Goal: Complete application form: Complete application form

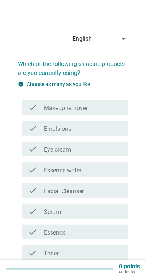
click at [105, 108] on div "check_box_outline_blank Makeup remover" at bounding box center [83, 107] width 78 height 9
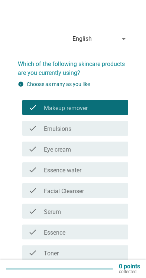
click at [93, 133] on div "check check_box_outline_blank Emulsions" at bounding box center [75, 128] width 106 height 15
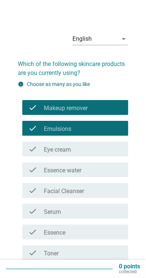
click at [88, 145] on div "check_box_outline_blank Eye cream" at bounding box center [83, 148] width 78 height 9
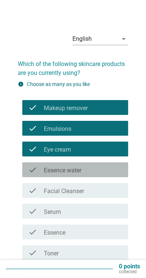
click at [81, 170] on label "Essence water" at bounding box center [62, 170] width 37 height 7
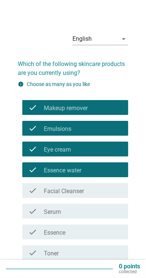
click at [84, 190] on label "Facial Cleanser" at bounding box center [64, 190] width 40 height 7
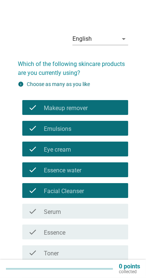
click at [81, 252] on div "check_box_outline_blank Toner" at bounding box center [83, 252] width 78 height 9
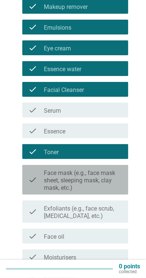
scroll to position [101, 0]
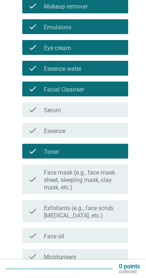
click at [111, 180] on label "Face mask (e.g., face mask sheet, sleeping mask, clay mask, etc.)" at bounding box center [83, 180] width 78 height 22
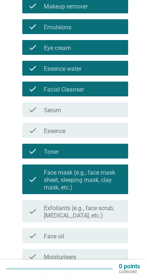
click at [97, 236] on div "check_box_outline_blank Face oil" at bounding box center [83, 235] width 78 height 9
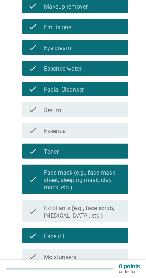
click at [97, 261] on div "check check_box_outline_blank Moisturisers" at bounding box center [75, 256] width 106 height 15
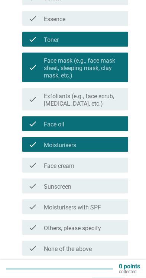
click at [107, 165] on div "check_box_outline_blank Face cream" at bounding box center [83, 165] width 78 height 9
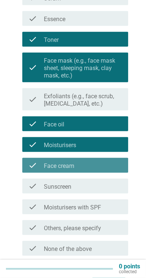
scroll to position [213, 0]
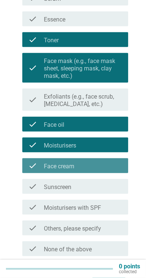
click at [100, 189] on div "check_box_outline_blank Sunscreen" at bounding box center [83, 186] width 78 height 9
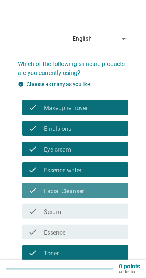
scroll to position [241, 0]
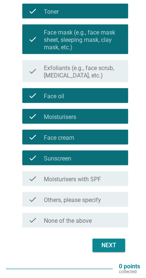
click at [115, 245] on div "Next" at bounding box center [108, 245] width 21 height 9
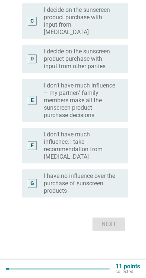
scroll to position [0, 0]
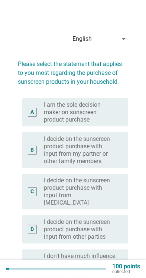
click at [103, 111] on label "I am the sole decision-maker on sunscreen product purchase" at bounding box center [80, 112] width 72 height 22
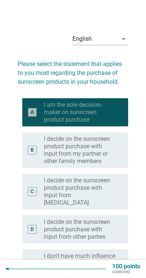
click at [77, 149] on label "I decide on the sunscreen product purchase with input from my partner or other …" at bounding box center [80, 150] width 72 height 30
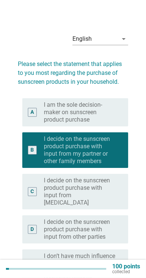
click at [104, 116] on label "I am the sole decision-maker on sunscreen product purchase" at bounding box center [80, 112] width 72 height 22
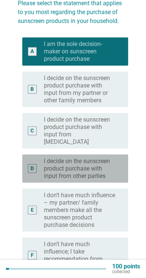
scroll to position [59, 0]
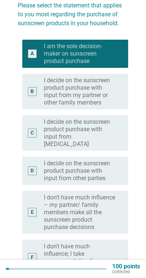
click at [107, 96] on label "I decide on the sunscreen product purchase with input from my partner or other …" at bounding box center [80, 92] width 72 height 30
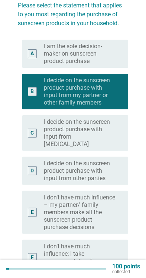
click at [84, 129] on label "I decide on the sunscreen product purchase with input from [MEDICAL_DATA]" at bounding box center [80, 133] width 72 height 30
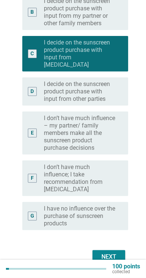
scroll to position [142, 0]
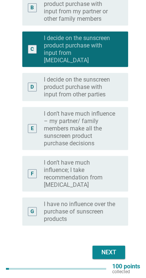
click at [114, 248] on div "Next" at bounding box center [108, 252] width 21 height 9
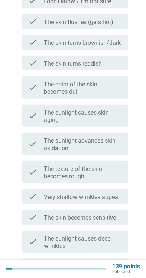
scroll to position [0, 0]
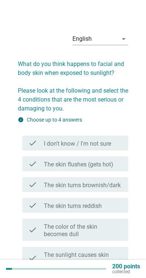
click at [118, 168] on div "check_box_outline_blank The skin flushes (gets hot)" at bounding box center [83, 163] width 78 height 9
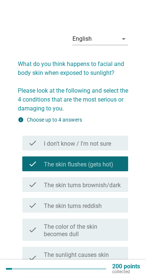
click at [119, 185] on label "The skin turns brownish/dark" at bounding box center [82, 184] width 77 height 7
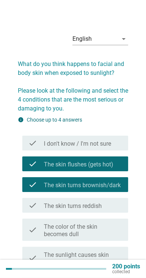
click at [101, 204] on label "The skin turns reddish" at bounding box center [73, 205] width 58 height 7
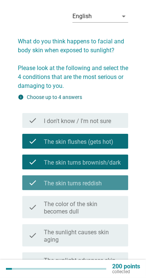
scroll to position [24, 0]
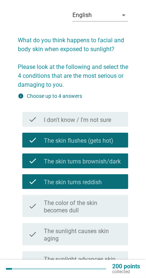
click at [108, 201] on label "The color of the skin becomes dull" at bounding box center [83, 206] width 78 height 15
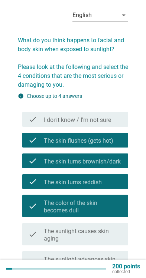
click at [97, 228] on label "The sunlight causes skin aging" at bounding box center [83, 234] width 78 height 15
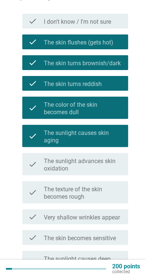
scroll to position [123, 0]
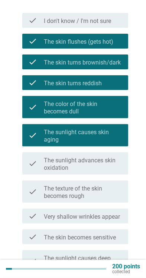
click at [121, 193] on label "The texture of the skin becomes rough" at bounding box center [83, 192] width 78 height 15
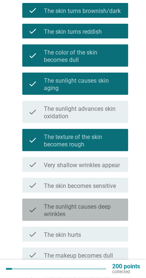
scroll to position [182, 0]
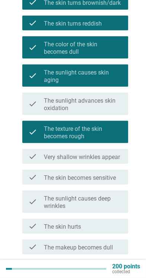
click at [111, 203] on label "The sunlight causes deep wrinkles" at bounding box center [83, 202] width 78 height 15
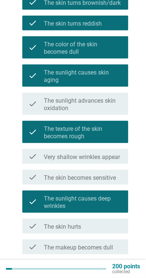
click at [96, 228] on div "check_box_outline_blank The skin hurts" at bounding box center [83, 225] width 78 height 9
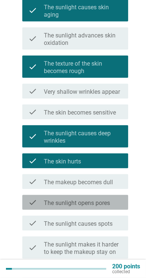
scroll to position [249, 0]
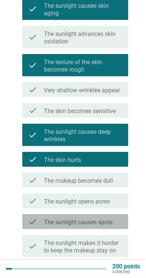
click at [108, 218] on label "The sunlight causes spots" at bounding box center [78, 221] width 69 height 7
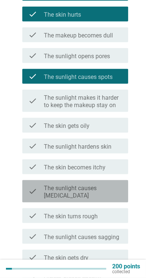
scroll to position [399, 0]
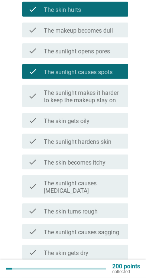
click at [114, 187] on label "The sunlight causes [MEDICAL_DATA]" at bounding box center [83, 187] width 78 height 15
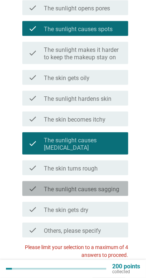
scroll to position [442, 0]
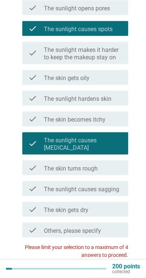
click at [125, 165] on div "check check_box_outline_blank The skin turns rough" at bounding box center [75, 167] width 106 height 15
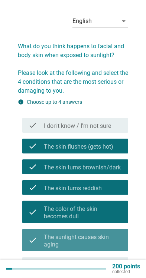
scroll to position [19, 0]
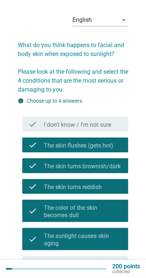
click at [125, 143] on div "check check_box_outline_blank The skin flushes (gets hot)" at bounding box center [75, 144] width 106 height 15
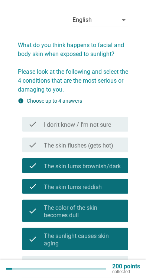
click at [118, 164] on label "The skin turns brownish/dark" at bounding box center [82, 166] width 77 height 7
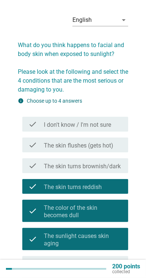
click at [100, 190] on label "The skin turns reddish" at bounding box center [73, 186] width 58 height 7
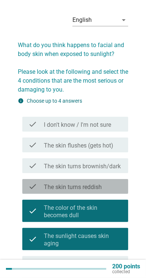
click at [98, 213] on label "The color of the skin becomes dull" at bounding box center [83, 211] width 78 height 15
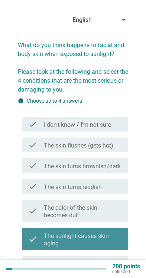
click at [93, 240] on label "The sunlight causes skin aging" at bounding box center [83, 239] width 78 height 15
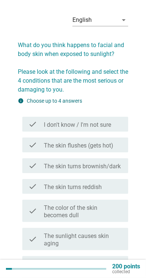
click at [116, 190] on div "check_box_outline_blank The skin turns reddish" at bounding box center [83, 186] width 78 height 9
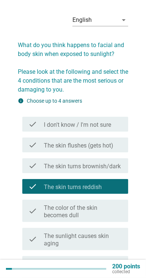
click at [118, 147] on div "check_box_outline_blank The skin flushes (gets hot)" at bounding box center [83, 144] width 78 height 9
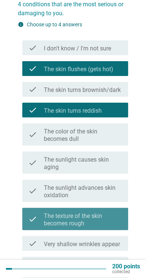
scroll to position [97, 0]
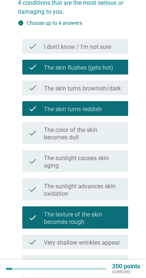
click at [55, 132] on label "The color of the skin becomes dull" at bounding box center [83, 133] width 78 height 15
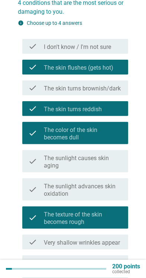
click at [56, 137] on label "The color of the skin becomes dull" at bounding box center [83, 133] width 78 height 15
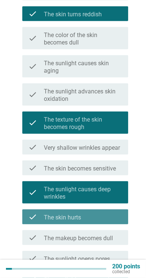
scroll to position [192, 0]
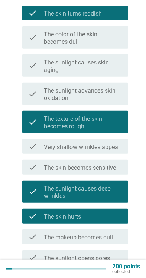
click at [121, 193] on label "The sunlight causes deep wrinkles" at bounding box center [83, 192] width 78 height 15
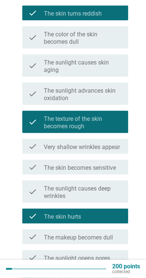
click at [109, 218] on div "check_box_outline_blank The skin hurts" at bounding box center [83, 215] width 78 height 9
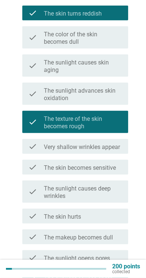
click at [111, 213] on div "check_box_outline_blank The skin hurts" at bounding box center [83, 215] width 78 height 9
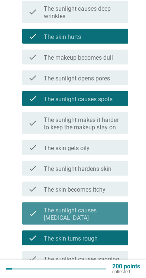
scroll to position [378, 0]
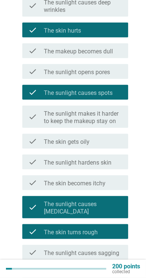
click at [104, 228] on div "check_box_outline_blank The skin turns rough" at bounding box center [83, 231] width 78 height 9
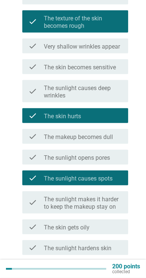
scroll to position [287, 0]
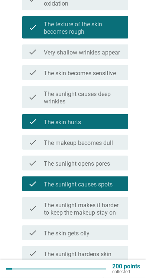
click at [120, 180] on div "check_box The sunlight causes spots" at bounding box center [83, 183] width 78 height 9
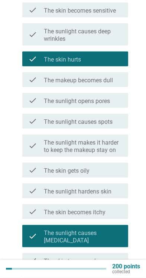
scroll to position [348, 0]
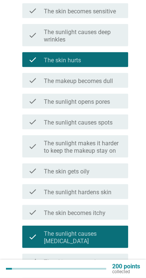
click at [112, 234] on label "The sunlight causes [MEDICAL_DATA]" at bounding box center [83, 237] width 78 height 15
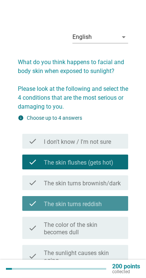
scroll to position [0, 0]
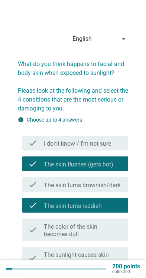
click at [120, 203] on div "check_box_outline_blank The skin turns reddish" at bounding box center [83, 205] width 78 height 9
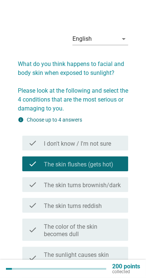
click at [116, 206] on div "check_box_outline_blank The skin turns reddish" at bounding box center [83, 205] width 78 height 9
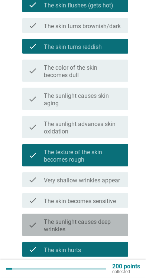
scroll to position [172, 0]
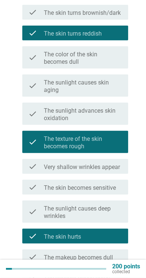
click at [53, 143] on label "The texture of the skin becomes rough" at bounding box center [83, 142] width 78 height 15
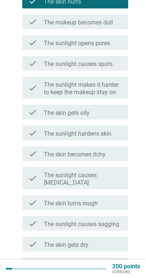
scroll to position [401, 0]
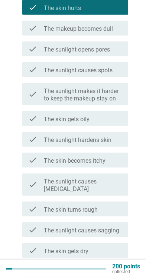
click at [121, 186] on label "The sunlight causes [MEDICAL_DATA]" at bounding box center [83, 185] width 78 height 15
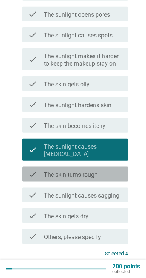
scroll to position [462, 0]
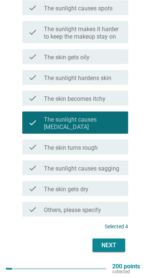
click at [115, 246] on div "Next" at bounding box center [108, 245] width 21 height 9
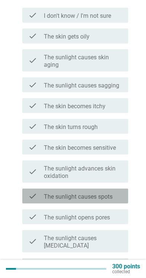
scroll to position [132, 0]
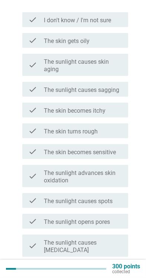
click at [27, 42] on div "check check_box_outline_blank The skin gets oily" at bounding box center [75, 40] width 106 height 15
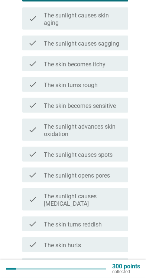
scroll to position [178, 0]
click at [121, 224] on div "check_box_outline_blank The skin turns reddish" at bounding box center [83, 223] width 78 height 9
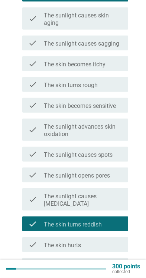
click at [112, 244] on div "check_box_outline_blank The skin hurts" at bounding box center [83, 244] width 78 height 9
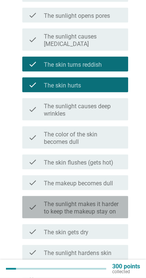
scroll to position [339, 0]
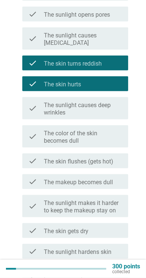
click at [64, 164] on label "The skin flushes (gets hot)" at bounding box center [78, 161] width 69 height 7
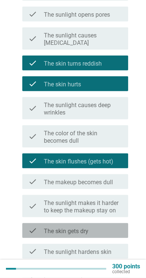
scroll to position [471, 0]
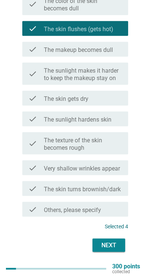
click at [113, 247] on div "Next" at bounding box center [108, 245] width 21 height 9
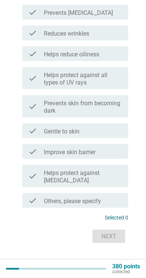
scroll to position [0, 0]
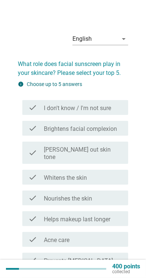
click at [60, 174] on label "Whitens the skin" at bounding box center [65, 177] width 43 height 7
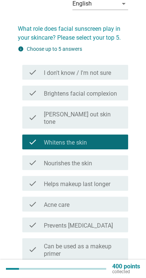
scroll to position [38, 0]
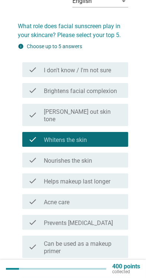
click at [126, 215] on div "check check_box_outline_blank Prevents [MEDICAL_DATA]" at bounding box center [75, 222] width 106 height 15
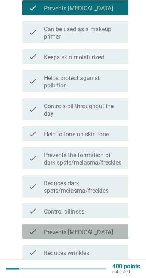
scroll to position [255, 0]
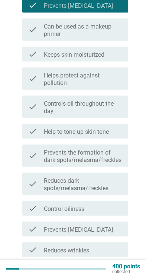
click at [61, 154] on label "Prevents the formation of dark spots/melasma/freckles" at bounding box center [83, 156] width 78 height 15
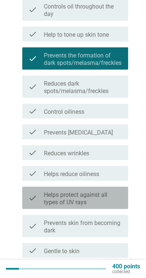
scroll to position [355, 0]
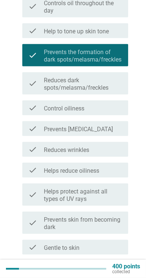
click at [126, 193] on div "check check_box_outline_blank Helps protect against all types of UV rays" at bounding box center [75, 194] width 106 height 22
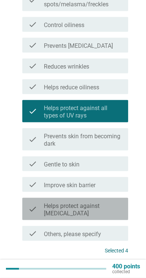
scroll to position [438, 0]
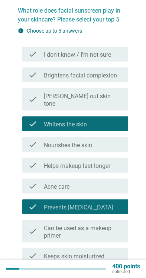
click at [47, 121] on label "Whitens the skin" at bounding box center [65, 124] width 43 height 7
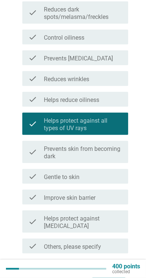
scroll to position [426, 0]
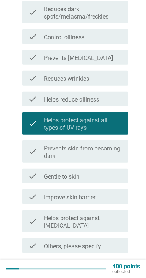
click at [60, 145] on label "Prevents skin from becoming dark" at bounding box center [83, 152] width 78 height 15
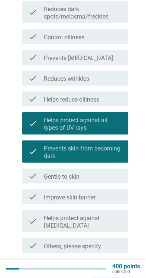
click at [115, 277] on div "Next" at bounding box center [108, 281] width 21 height 9
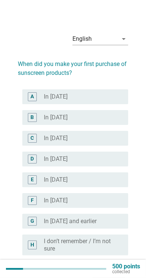
click at [126, 218] on div "G radio_button_unchecked In [DATE] and earlier" at bounding box center [75, 221] width 106 height 15
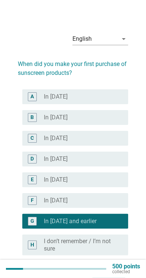
scroll to position [37, 0]
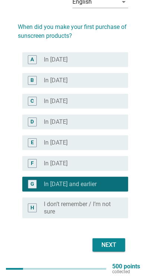
click at [114, 248] on div "Next" at bounding box center [108, 244] width 21 height 9
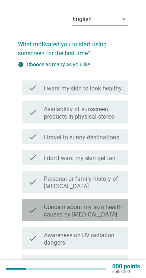
scroll to position [20, 0]
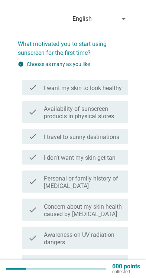
click at [32, 88] on icon "check" at bounding box center [32, 87] width 9 height 9
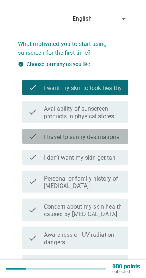
click at [59, 137] on label "I travel to sunny destinations" at bounding box center [81, 136] width 75 height 7
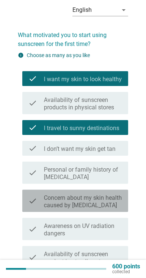
scroll to position [30, 0]
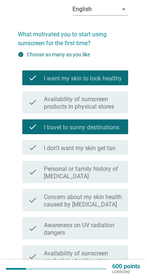
click at [119, 207] on label "Concern about my skin health caused by [MEDICAL_DATA]" at bounding box center [83, 200] width 78 height 15
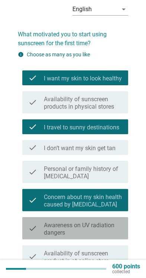
click at [118, 228] on label "Awareness on UV radiation dangers" at bounding box center [83, 228] width 78 height 15
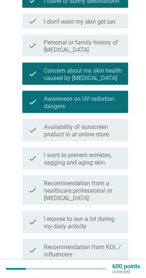
click at [120, 194] on label "Recommendation from a healthcare professional or [MEDICAL_DATA]" at bounding box center [83, 191] width 78 height 22
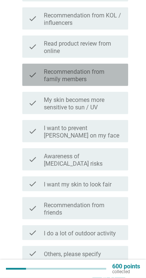
scroll to position [421, 0]
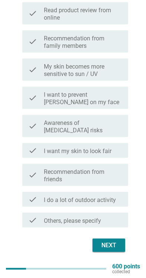
click at [117, 148] on div "check_box_outline_blank I want my skin to look fair" at bounding box center [83, 150] width 78 height 9
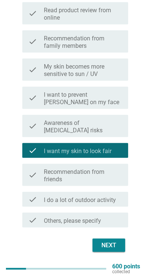
click at [102, 197] on label "I do a lot of outdoor activity" at bounding box center [80, 199] width 72 height 7
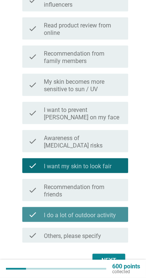
scroll to position [403, 0]
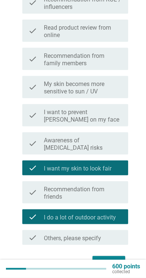
click at [112, 148] on label "Awareness of [MEDICAL_DATA] risks" at bounding box center [83, 144] width 78 height 15
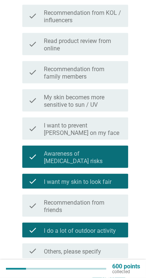
scroll to position [421, 0]
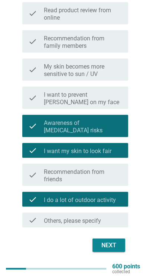
click at [117, 245] on div "Next" at bounding box center [108, 245] width 21 height 9
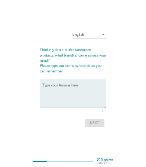
scroll to position [0, 0]
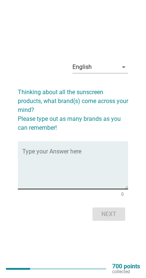
click at [37, 164] on textarea "Type your Answer here" at bounding box center [75, 169] width 106 height 39
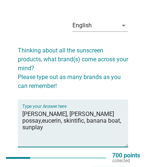
scroll to position [51, 0]
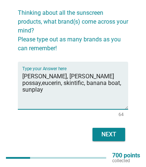
type textarea "[PERSON_NAME], [PERSON_NAME] possay,eucerin, skintific, banana boat, sunplay"
click at [119, 135] on button "Next" at bounding box center [108, 134] width 33 height 13
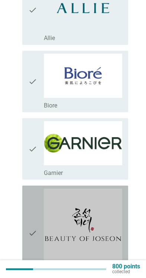
scroll to position [151, 0]
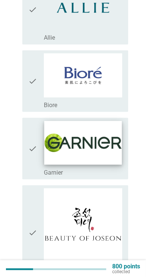
click at [114, 160] on img at bounding box center [82, 142] width 77 height 43
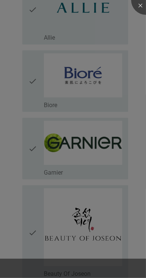
click at [103, 210] on div at bounding box center [73, 139] width 146 height 278
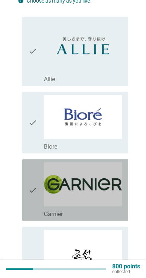
scroll to position [111, 0]
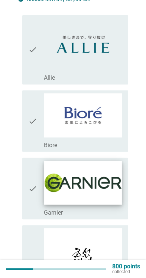
click at [100, 202] on img at bounding box center [82, 182] width 77 height 43
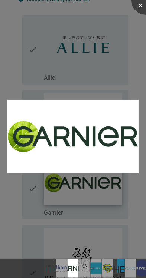
click at [103, 202] on div at bounding box center [73, 139] width 146 height 278
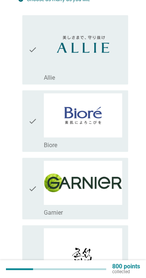
click at [34, 204] on icon "check" at bounding box center [32, 189] width 9 height 56
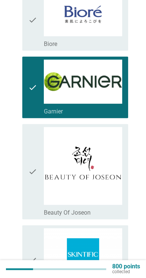
scroll to position [213, 0]
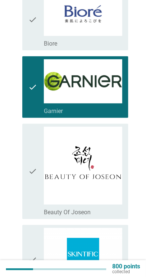
click at [32, 199] on icon "check" at bounding box center [32, 172] width 9 height 90
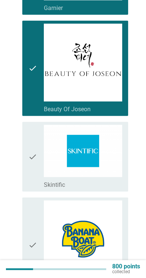
scroll to position [316, 0]
click at [35, 183] on icon "check" at bounding box center [32, 156] width 9 height 63
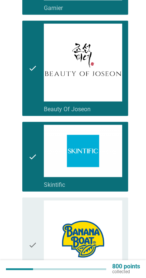
click at [34, 213] on icon "check" at bounding box center [32, 244] width 9 height 89
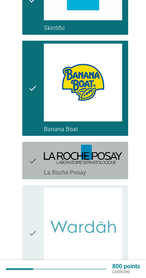
scroll to position [473, 0]
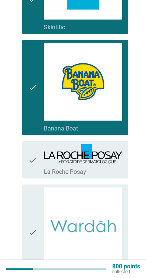
click at [34, 169] on icon "check" at bounding box center [32, 159] width 9 height 31
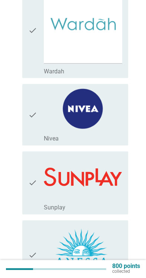
click at [31, 175] on icon "check" at bounding box center [32, 182] width 9 height 57
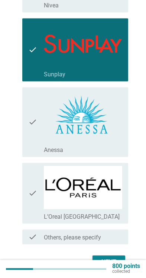
scroll to position [810, 0]
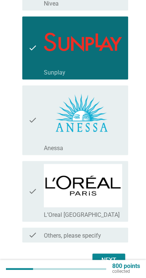
click at [34, 150] on div "check check_box_outline_blank [PERSON_NAME]" at bounding box center [75, 120] width 106 height 70
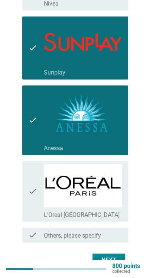
click at [34, 169] on icon "check" at bounding box center [32, 191] width 9 height 55
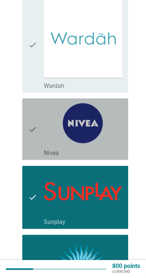
scroll to position [657, 0]
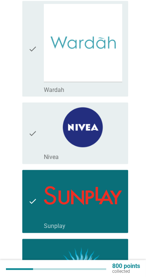
click at [34, 144] on icon "check" at bounding box center [32, 134] width 9 height 56
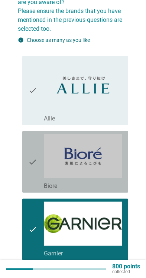
scroll to position [62, 0]
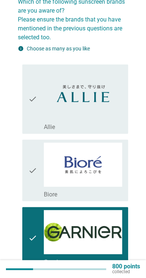
click at [32, 160] on icon "check" at bounding box center [32, 171] width 9 height 56
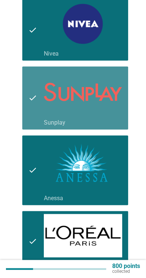
scroll to position [824, 0]
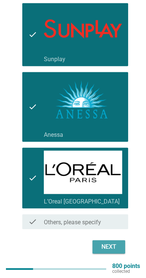
click at [113, 244] on div "Next" at bounding box center [108, 246] width 21 height 9
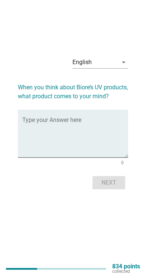
scroll to position [0, 0]
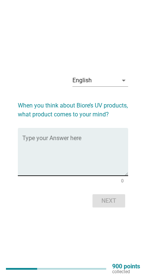
click at [118, 164] on textarea "Type your Answer here" at bounding box center [75, 156] width 106 height 39
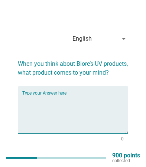
click at [34, 110] on textarea "Type your Answer here" at bounding box center [75, 114] width 106 height 39
click at [88, 113] on textarea "Non sticky sunscreen" at bounding box center [75, 114] width 106 height 39
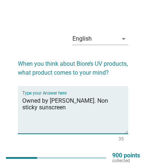
click at [123, 111] on textarea "Owned by [PERSON_NAME]. Non sticky sunscreen" at bounding box center [75, 114] width 106 height 39
type textarea "Owned by [PERSON_NAME]. Non sticky sunscreen with moisturizing effect"
click at [121, 166] on button "Next" at bounding box center [108, 159] width 33 height 13
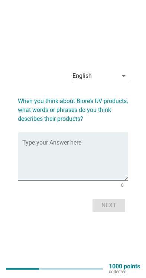
click at [114, 178] on textarea "Type your Answer here" at bounding box center [75, 160] width 106 height 39
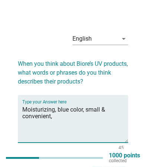
type textarea "Moisturizing, blue color, small & convenient,"
click at [108, 161] on button "Next" at bounding box center [108, 167] width 33 height 13
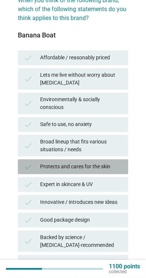
scroll to position [64, 0]
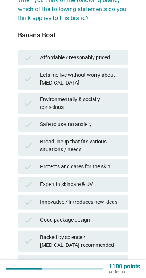
click at [111, 177] on div "check Expert in skincare & UV" at bounding box center [73, 184] width 110 height 15
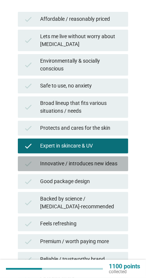
click at [121, 161] on div "Innovative / introduces new ideas" at bounding box center [81, 163] width 82 height 9
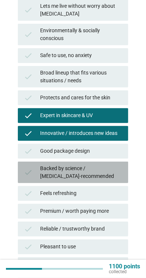
scroll to position [133, 0]
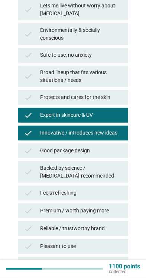
click at [120, 156] on div "check Good package design" at bounding box center [73, 150] width 110 height 15
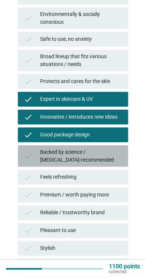
click at [110, 174] on div "Feels refreshing" at bounding box center [81, 177] width 82 height 9
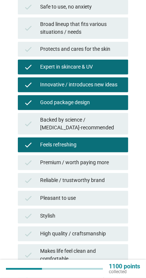
scroll to position [204, 0]
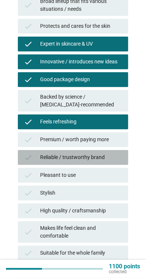
click at [125, 158] on div "check Reliable / trustworthy brand" at bounding box center [73, 157] width 110 height 15
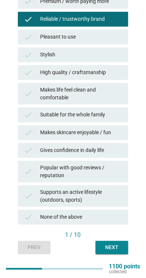
scroll to position [337, 0]
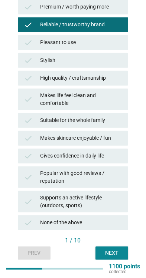
click at [104, 200] on div "Supports an active lifestyle (outdoors, sports)" at bounding box center [81, 202] width 82 height 16
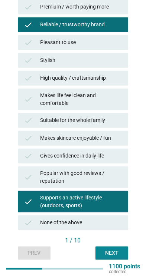
click at [123, 175] on div "check Popular with good reviews / reputation" at bounding box center [73, 176] width 110 height 21
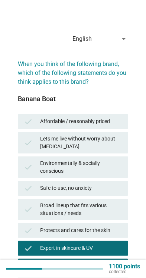
scroll to position [8, 0]
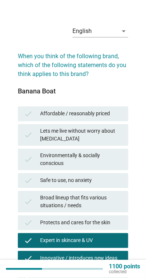
click at [100, 223] on div "Protects and cares for the skin" at bounding box center [81, 222] width 82 height 9
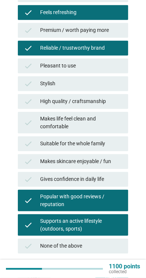
scroll to position [342, 0]
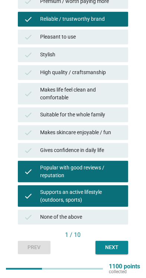
click at [114, 250] on div "Next" at bounding box center [111, 247] width 21 height 8
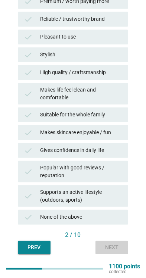
scroll to position [0, 0]
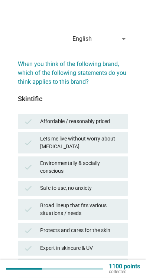
click at [118, 119] on div "Affordable / reasonably priced" at bounding box center [81, 121] width 82 height 9
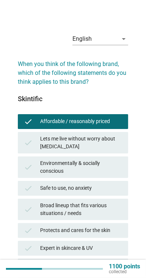
click at [119, 121] on div "Affordable / reasonably priced" at bounding box center [81, 121] width 82 height 9
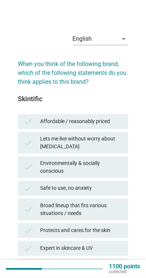
click at [102, 186] on div "Safe to use, no anxiety" at bounding box center [81, 188] width 82 height 9
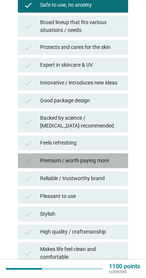
scroll to position [184, 0]
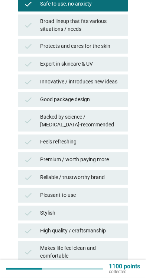
click at [123, 161] on div "check Premium / worth paying more" at bounding box center [73, 159] width 110 height 15
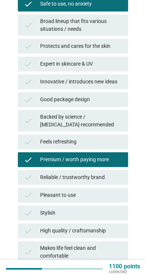
click at [111, 180] on div "Reliable / trustworthy brand" at bounding box center [81, 177] width 82 height 9
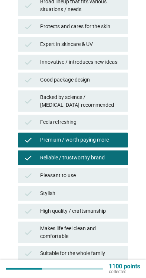
click at [116, 176] on div "Pleasant to use" at bounding box center [81, 175] width 82 height 9
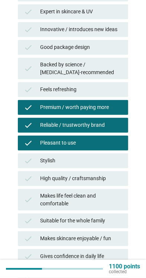
click at [117, 175] on div "High quality / craftsmanship" at bounding box center [81, 178] width 82 height 9
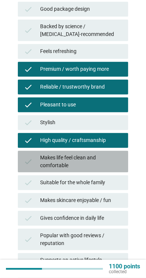
click at [127, 161] on div "check Makes life feel clean and comfortable" at bounding box center [73, 161] width 110 height 21
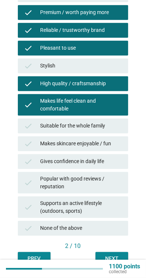
scroll to position [342, 0]
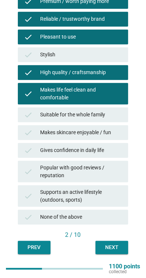
click at [115, 247] on div "Next" at bounding box center [111, 247] width 21 height 8
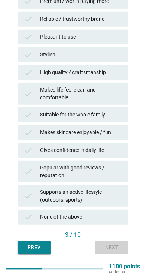
scroll to position [0, 0]
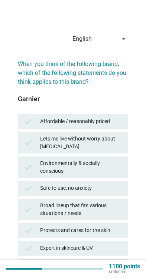
click at [114, 123] on div "Affordable / reasonably priced" at bounding box center [81, 121] width 82 height 9
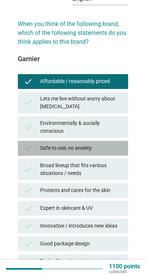
scroll to position [40, 0]
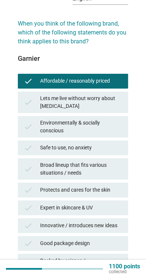
click at [125, 150] on div "check Safe to use, no anxiety" at bounding box center [73, 147] width 110 height 15
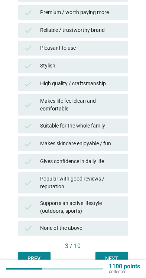
scroll to position [342, 0]
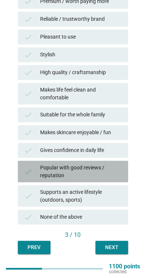
click at [115, 164] on div "Popular with good reviews / reputation" at bounding box center [81, 172] width 82 height 16
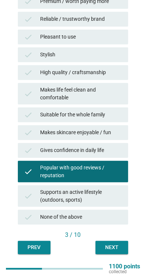
click at [117, 197] on div "Supports an active lifestyle (outdoors, sports)" at bounding box center [81, 196] width 82 height 16
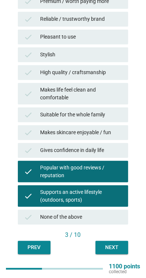
click at [115, 250] on div "Next" at bounding box center [111, 247] width 21 height 8
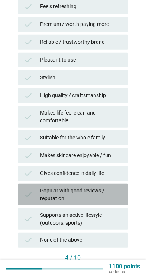
scroll to position [319, 0]
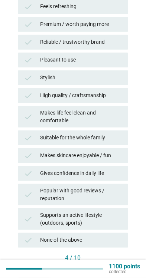
click at [120, 193] on div "Popular with good reviews / reputation" at bounding box center [81, 195] width 82 height 16
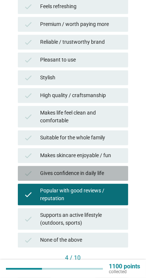
click at [119, 173] on div "Gives confidence in daily life" at bounding box center [81, 173] width 82 height 9
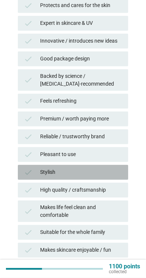
scroll to position [216, 0]
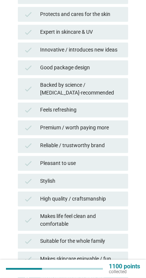
click at [120, 160] on div "Pleasant to use" at bounding box center [81, 163] width 82 height 9
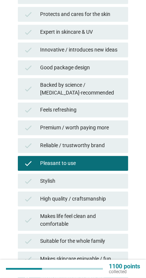
click at [121, 144] on div "Reliable / trustworthy brand" at bounding box center [81, 145] width 82 height 9
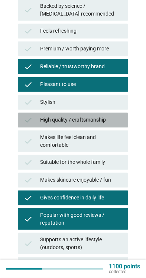
scroll to position [342, 0]
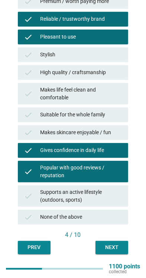
click at [117, 245] on div "Next" at bounding box center [111, 247] width 21 height 8
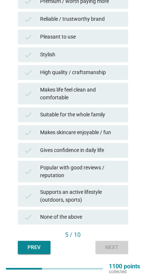
scroll to position [0, 0]
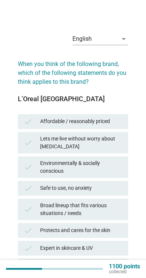
click at [121, 146] on div "Lets me live without worry about [MEDICAL_DATA]" at bounding box center [81, 143] width 82 height 16
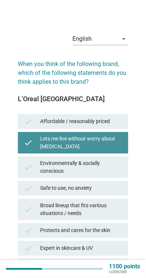
click at [114, 164] on div "Environmentally & socially conscious" at bounding box center [81, 167] width 82 height 16
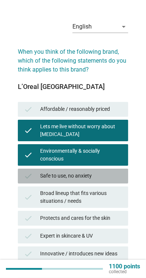
scroll to position [13, 0]
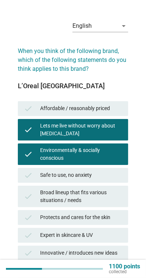
click at [121, 156] on div "Environmentally & socially conscious" at bounding box center [81, 154] width 82 height 16
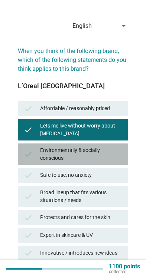
click at [112, 213] on div "Protects and cares for the skin" at bounding box center [81, 217] width 82 height 9
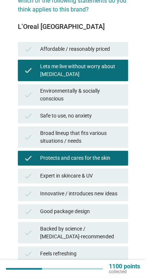
scroll to position [73, 0]
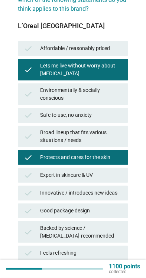
click at [117, 176] on div "Expert in skincare & UV" at bounding box center [81, 175] width 82 height 9
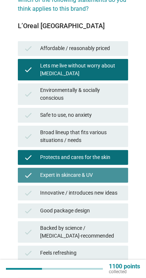
click at [113, 194] on div "Innovative / introduces new ideas" at bounding box center [81, 192] width 82 height 9
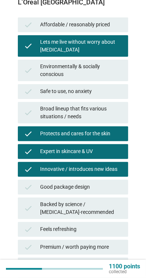
click at [123, 171] on div "check Innovative / introduces new ideas" at bounding box center [73, 169] width 110 height 15
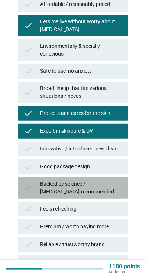
scroll to position [117, 0]
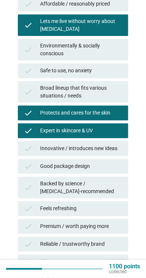
click at [117, 183] on div "Backed by science / [MEDICAL_DATA]-recommended" at bounding box center [81, 188] width 82 height 16
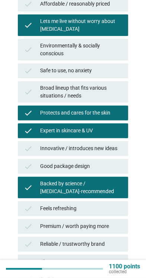
click at [116, 187] on div "Backed by science / [MEDICAL_DATA]-recommended" at bounding box center [81, 188] width 82 height 16
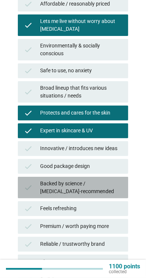
click at [117, 188] on div "Backed by science / [MEDICAL_DATA]-recommended" at bounding box center [81, 188] width 82 height 16
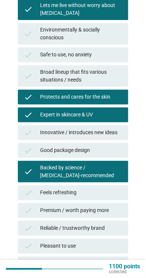
scroll to position [134, 0]
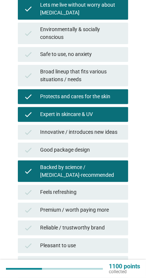
click at [124, 175] on div "check Backed by science / [MEDICAL_DATA]-recommended" at bounding box center [73, 170] width 110 height 21
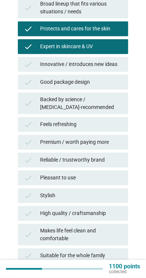
click at [127, 162] on div "check Reliable / trustworthy brand" at bounding box center [73, 160] width 110 height 15
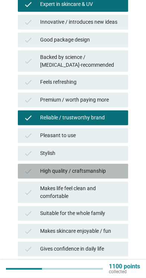
scroll to position [342, 0]
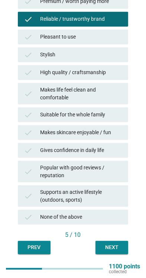
click at [116, 251] on button "Next" at bounding box center [111, 247] width 33 height 13
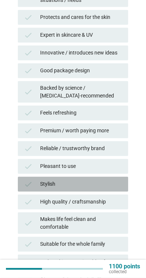
scroll to position [221, 0]
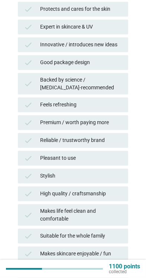
click at [123, 174] on div "check Stylish" at bounding box center [73, 175] width 110 height 15
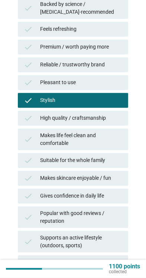
scroll to position [297, 0]
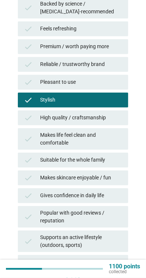
click at [112, 193] on div "Gives confidence in daily life" at bounding box center [81, 195] width 82 height 9
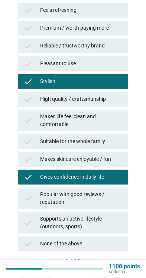
click at [112, 197] on div "Popular with good reviews / reputation" at bounding box center [81, 198] width 82 height 16
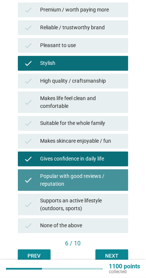
scroll to position [334, 0]
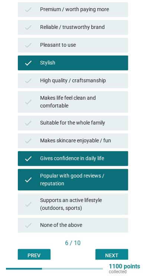
click at [118, 143] on div "Makes skincare enjoyable / fun" at bounding box center [81, 140] width 82 height 9
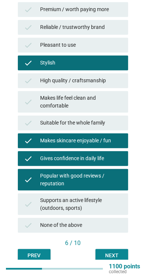
click at [116, 255] on div "Next" at bounding box center [111, 255] width 21 height 8
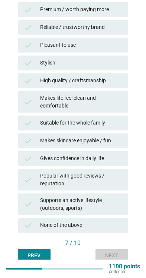
scroll to position [0, 0]
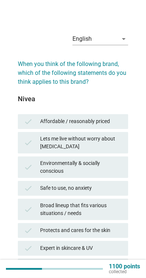
click at [115, 124] on div "Affordable / reasonably priced" at bounding box center [81, 121] width 82 height 9
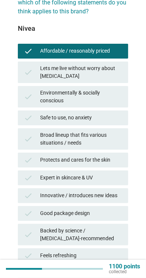
scroll to position [71, 0]
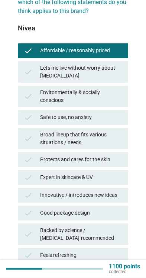
click at [123, 117] on div "check Safe to use, no anxiety" at bounding box center [73, 117] width 110 height 15
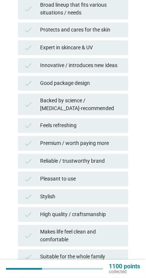
scroll to position [201, 0]
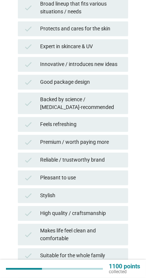
click at [116, 161] on div "Reliable / trustworthy brand" at bounding box center [81, 160] width 82 height 9
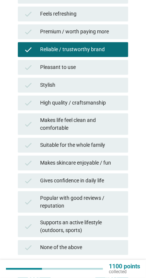
scroll to position [342, 0]
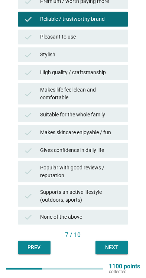
click at [122, 252] on button "Next" at bounding box center [111, 247] width 33 height 13
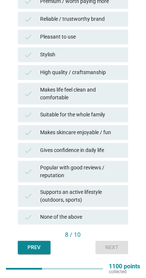
click at [117, 197] on div "Supports an active lifestyle (outdoors, sports)" at bounding box center [81, 196] width 82 height 16
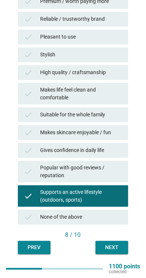
click at [123, 172] on div "check Popular with good reviews / reputation" at bounding box center [73, 171] width 110 height 21
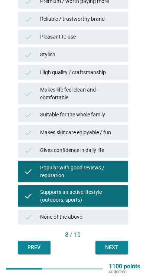
click at [121, 150] on div "Gives confidence in daily life" at bounding box center [81, 150] width 82 height 9
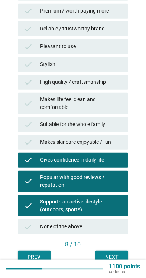
click at [117, 126] on div "Suitable for the whole family" at bounding box center [81, 124] width 82 height 9
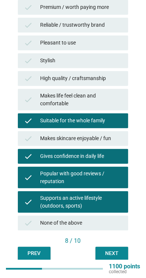
scroll to position [330, 0]
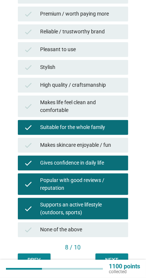
click at [120, 126] on div "Suitable for the whole family" at bounding box center [81, 127] width 82 height 9
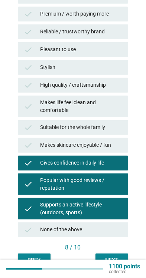
click at [118, 111] on div "Makes life feel clean and comfortable" at bounding box center [81, 106] width 82 height 16
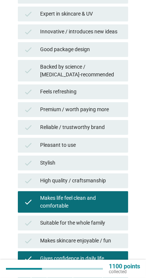
click at [117, 130] on div "Reliable / trustworthy brand" at bounding box center [81, 127] width 82 height 9
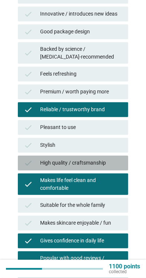
scroll to position [342, 0]
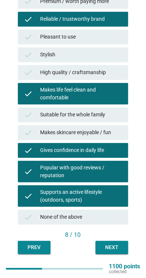
click at [120, 251] on button "Next" at bounding box center [111, 247] width 33 height 13
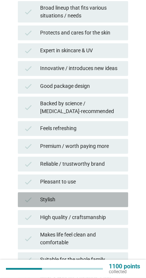
scroll to position [200, 0]
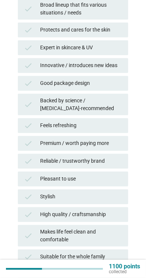
click at [116, 144] on div "Premium / worth paying more" at bounding box center [81, 143] width 82 height 9
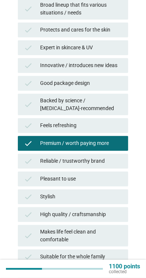
click at [104, 197] on div "Stylish" at bounding box center [81, 196] width 82 height 9
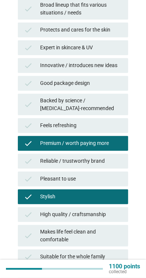
click at [110, 214] on div "High quality / craftsmanship" at bounding box center [81, 214] width 82 height 9
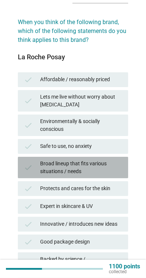
scroll to position [33, 0]
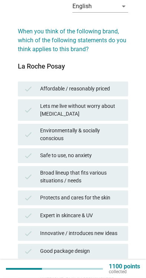
click at [122, 109] on div "check Lets me live without worry about [MEDICAL_DATA]" at bounding box center [73, 109] width 110 height 21
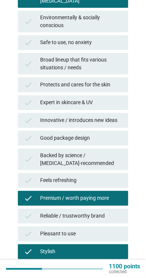
click at [121, 107] on div "check Expert in skincare & UV" at bounding box center [73, 102] width 110 height 15
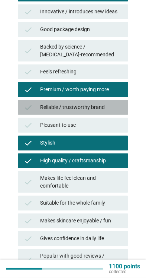
scroll to position [342, 0]
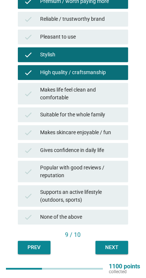
click at [121, 252] on button "Next" at bounding box center [111, 247] width 33 height 13
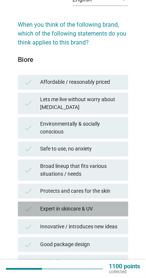
scroll to position [49, 0]
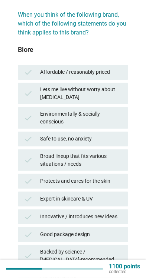
click at [114, 138] on div "Safe to use, no anxiety" at bounding box center [81, 138] width 82 height 9
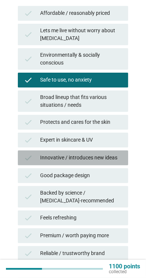
scroll to position [110, 0]
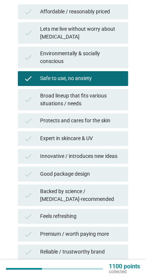
click at [118, 140] on div "Expert in skincare & UV" at bounding box center [81, 138] width 82 height 9
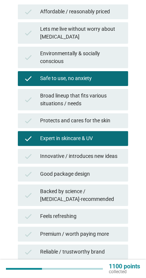
click at [123, 157] on div "check Innovative / introduces new ideas" at bounding box center [73, 156] width 110 height 15
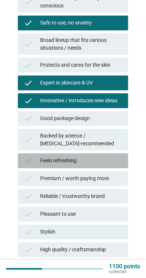
click at [114, 163] on div "Feels refreshing" at bounding box center [81, 160] width 82 height 9
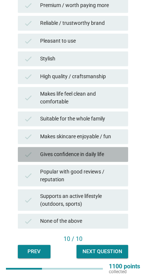
scroll to position [338, 0]
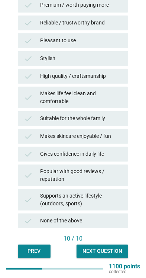
click at [120, 156] on div "Gives confidence in daily life" at bounding box center [81, 154] width 82 height 9
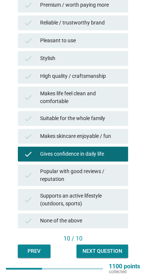
click at [103, 246] on button "Next question" at bounding box center [101, 250] width 51 height 13
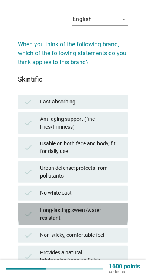
scroll to position [20, 0]
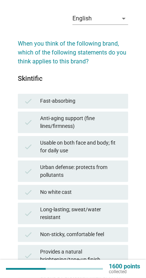
click at [103, 213] on div "Long-lasting; sweat/water resistant" at bounding box center [81, 214] width 82 height 16
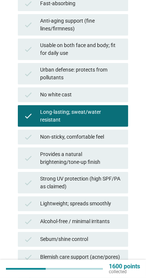
scroll to position [118, 0]
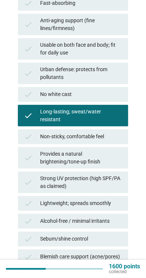
click at [47, 150] on div "Provides a natural brightening/tone-up finish" at bounding box center [81, 158] width 82 height 16
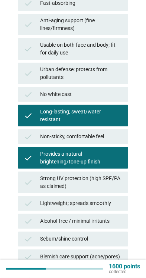
click at [126, 196] on div "check Lightweight; spreads smoothly" at bounding box center [73, 203] width 110 height 15
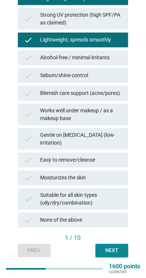
scroll to position [278, 0]
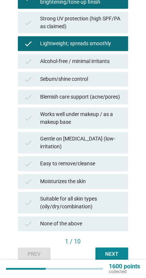
click at [117, 196] on div "Suitable for all skin types (oily/dry/combination)" at bounding box center [81, 203] width 82 height 16
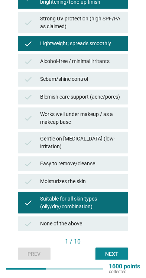
scroll to position [276, 0]
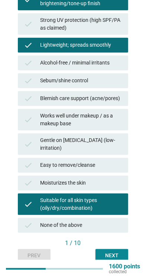
click at [116, 252] on div "Next" at bounding box center [111, 255] width 21 height 8
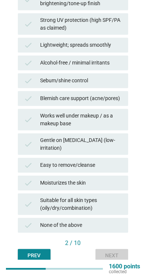
scroll to position [0, 0]
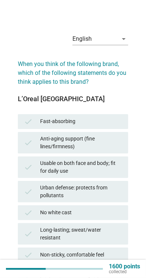
click at [105, 133] on div "check Anti-aging support (fine lines/firmness)" at bounding box center [73, 142] width 110 height 21
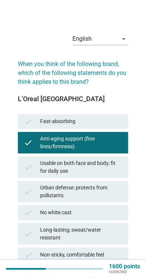
click at [100, 124] on div "Fast-absorbing" at bounding box center [81, 121] width 82 height 9
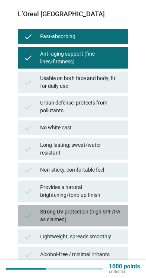
scroll to position [89, 0]
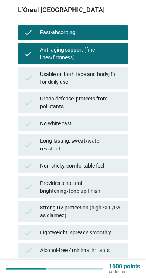
click at [126, 180] on div "check Provides a natural brightening/tone-up finish" at bounding box center [73, 186] width 110 height 21
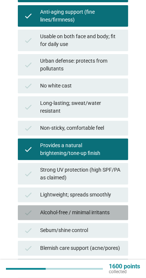
scroll to position [127, 0]
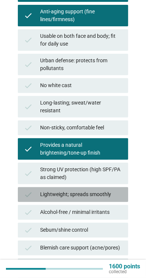
click at [124, 188] on div "check Lightweight; spreads smoothly" at bounding box center [73, 194] width 110 height 15
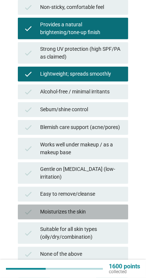
scroll to position [278, 0]
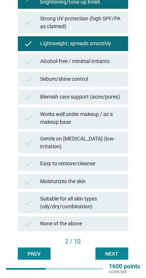
click at [119, 116] on div "Works well under makeup / as a makeup base" at bounding box center [81, 118] width 82 height 16
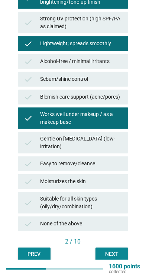
click at [117, 250] on div "Next" at bounding box center [111, 254] width 21 height 8
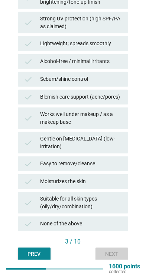
scroll to position [0, 0]
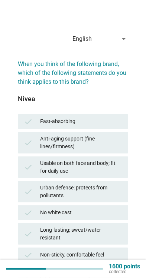
click at [82, 123] on div "Fast-absorbing" at bounding box center [81, 121] width 82 height 9
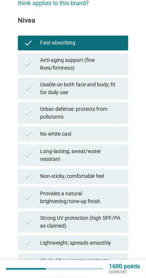
scroll to position [79, 0]
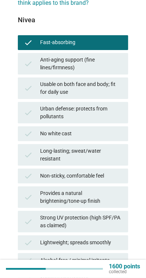
click at [120, 215] on div "Strong UV protection (high SPF/PA as claimed)" at bounding box center [81, 222] width 82 height 16
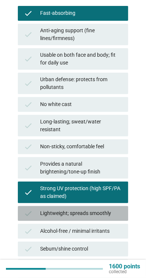
scroll to position [110, 0]
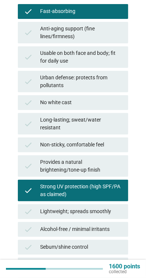
click at [124, 204] on div "check Lightweight; spreads smoothly" at bounding box center [73, 211] width 110 height 15
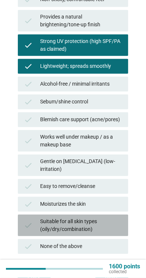
scroll to position [256, 0]
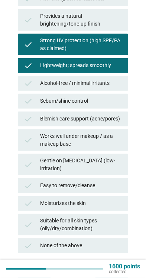
click at [119, 218] on div "Suitable for all skin types (oily/dry/combination)" at bounding box center [81, 225] width 82 height 16
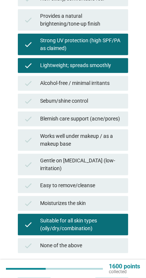
click at [119, 274] on button "Next" at bounding box center [111, 275] width 33 height 13
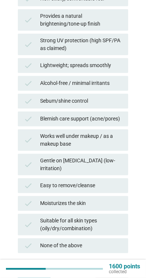
scroll to position [0, 0]
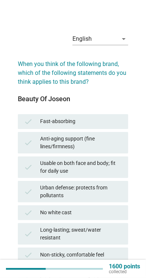
click at [116, 171] on div "Usable on both face and body; fit for daily use" at bounding box center [81, 167] width 82 height 16
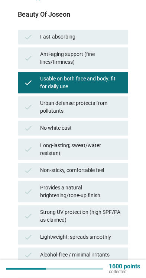
scroll to position [85, 0]
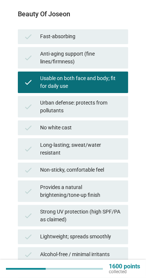
click at [123, 189] on div "check Provides a natural brightening/tone-up finish" at bounding box center [73, 190] width 110 height 21
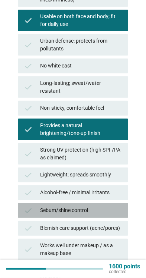
scroll to position [150, 0]
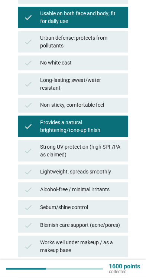
click at [112, 171] on div "check Lightweight; spreads smoothly" at bounding box center [73, 171] width 110 height 15
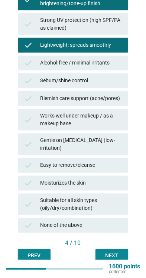
scroll to position [278, 0]
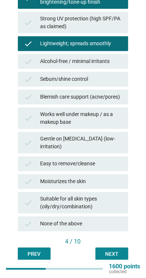
click at [118, 162] on div "check Easy to remove/cleanse" at bounding box center [73, 163] width 110 height 15
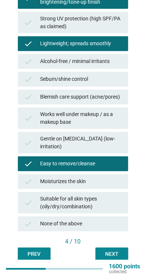
click at [119, 251] on button "Next" at bounding box center [111, 253] width 33 height 13
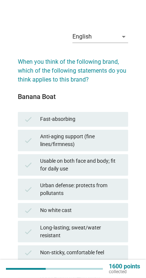
scroll to position [0, 0]
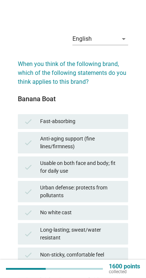
click at [104, 114] on div "check Fast-absorbing" at bounding box center [73, 121] width 110 height 15
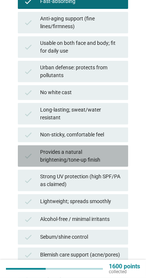
scroll to position [121, 0]
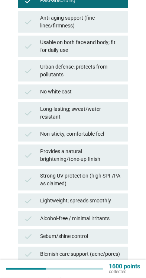
click at [125, 110] on div "check Long-lasting; sweat/water resistant" at bounding box center [73, 112] width 110 height 21
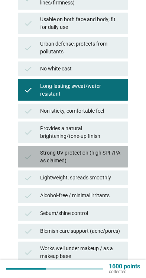
scroll to position [144, 0]
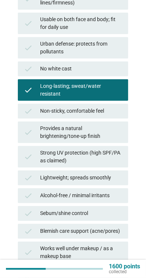
click at [124, 104] on div "check Non-sticky, comfortable feel" at bounding box center [73, 111] width 110 height 15
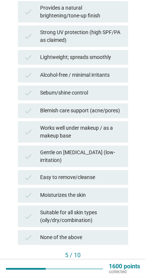
scroll to position [278, 0]
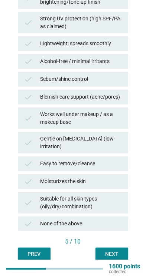
click at [116, 159] on div "Easy to remove/cleanse" at bounding box center [81, 163] width 82 height 9
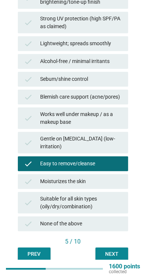
click at [116, 137] on div "Gentle on [MEDICAL_DATA] (low-irritation)" at bounding box center [81, 143] width 82 height 16
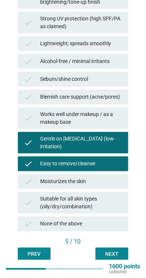
click at [114, 252] on button "Next" at bounding box center [111, 253] width 33 height 13
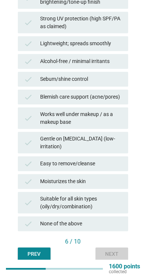
scroll to position [0, 0]
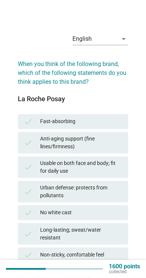
click at [104, 231] on div "Long-lasting; sweat/water resistant" at bounding box center [81, 234] width 82 height 16
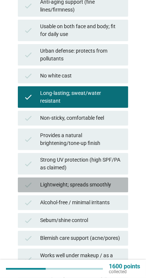
scroll to position [138, 0]
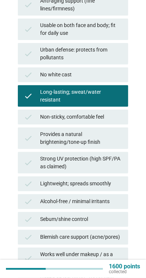
click at [126, 176] on div "check Lightweight; spreads smoothly" at bounding box center [73, 183] width 110 height 15
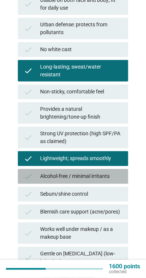
scroll to position [164, 0]
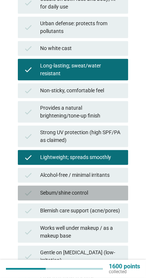
click at [120, 188] on div "Sebum/shine control" at bounding box center [81, 192] width 82 height 9
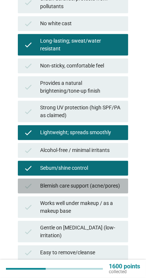
scroll to position [190, 0]
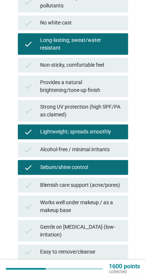
click at [116, 198] on div "Works well under makeup / as a makeup base" at bounding box center [81, 206] width 82 height 16
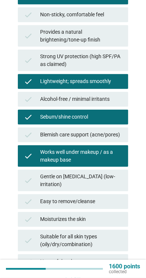
click at [120, 178] on div "Gentle on [MEDICAL_DATA] (low-irritation)" at bounding box center [81, 181] width 82 height 16
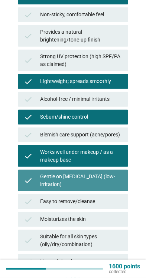
scroll to position [278, 0]
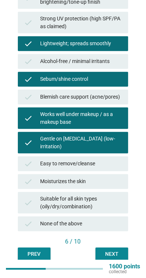
click at [117, 250] on div "Next" at bounding box center [111, 254] width 21 height 8
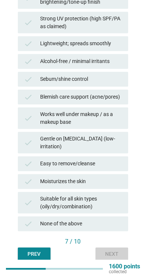
scroll to position [0, 0]
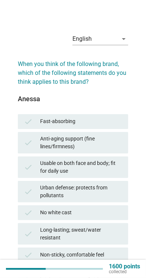
click at [123, 119] on div "check Fast-absorbing" at bounding box center [73, 121] width 110 height 15
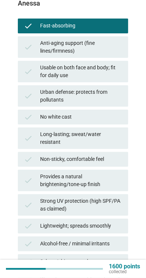
scroll to position [96, 0]
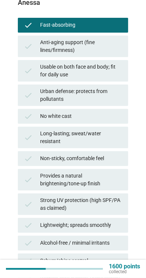
click at [120, 154] on div "Non-sticky, comfortable feel" at bounding box center [81, 158] width 82 height 9
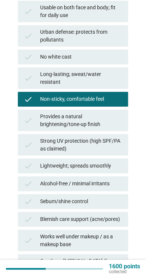
click at [125, 141] on div "check Strong UV protection (high SPF/PA as claimed)" at bounding box center [73, 144] width 110 height 21
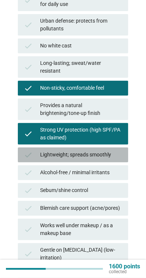
click at [121, 150] on div "Lightweight; spreads smoothly" at bounding box center [81, 154] width 82 height 9
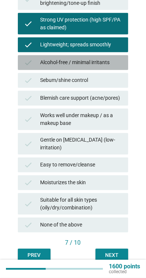
scroll to position [278, 0]
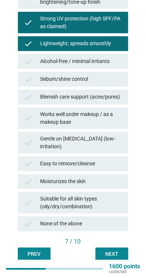
click at [125, 250] on button "Next" at bounding box center [111, 253] width 33 height 13
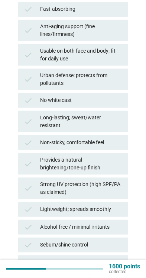
scroll to position [112, 0]
click at [120, 180] on div "Strong UV protection (high SPF/PA as claimed)" at bounding box center [81, 188] width 82 height 16
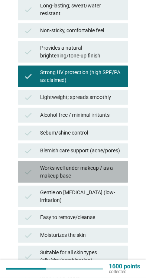
scroll to position [224, 0]
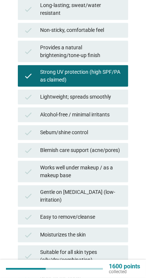
click at [115, 188] on div "Gentle on [MEDICAL_DATA] (low-irritation)" at bounding box center [81, 196] width 82 height 16
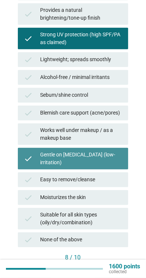
scroll to position [278, 0]
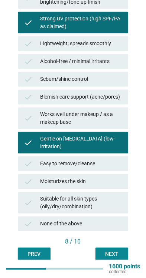
click at [123, 174] on div "check Moisturizes the skin" at bounding box center [73, 181] width 110 height 15
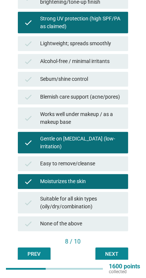
click at [121, 177] on div "Moisturizes the skin" at bounding box center [81, 181] width 82 height 9
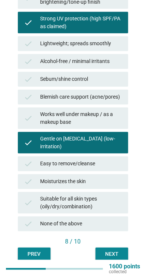
click at [126, 156] on div "check Easy to remove/cleanse" at bounding box center [73, 163] width 110 height 15
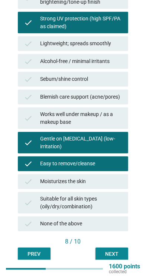
click at [117, 250] on div "Next" at bounding box center [111, 254] width 21 height 8
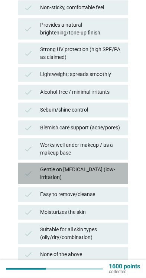
scroll to position [247, 0]
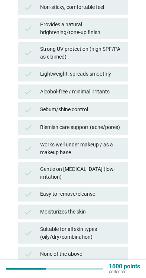
click at [105, 208] on div "Moisturizes the skin" at bounding box center [81, 211] width 82 height 9
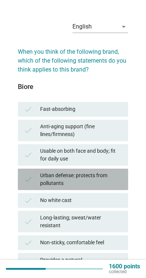
scroll to position [12, 0]
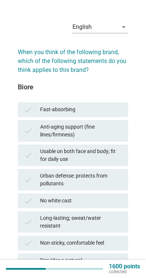
click at [124, 109] on div "check Fast-absorbing" at bounding box center [73, 109] width 110 height 15
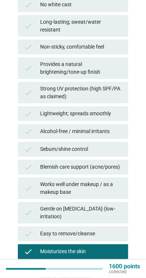
scroll to position [206, 0]
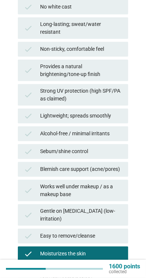
click at [116, 111] on div "Lightweight; spreads smoothly" at bounding box center [81, 115] width 82 height 9
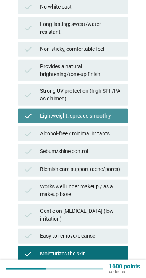
click at [125, 114] on div "check Lightweight; spreads smoothly" at bounding box center [73, 115] width 110 height 15
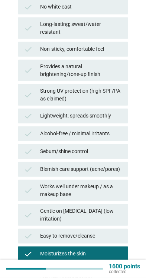
click at [125, 114] on div "check Lightweight; spreads smoothly" at bounding box center [73, 115] width 110 height 15
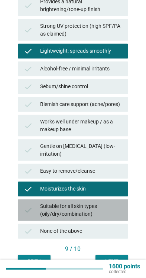
scroll to position [270, 0]
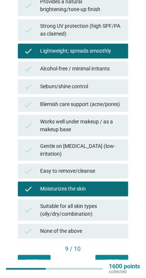
click at [122, 166] on div "check Easy to remove/cleanse" at bounding box center [73, 171] width 110 height 15
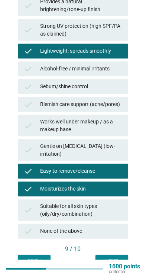
click at [116, 257] on div "Next" at bounding box center [111, 261] width 21 height 8
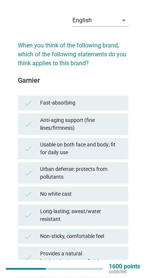
scroll to position [0, 0]
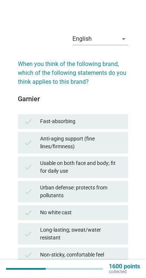
click at [59, 126] on div "check Fast-absorbing" at bounding box center [73, 121] width 110 height 15
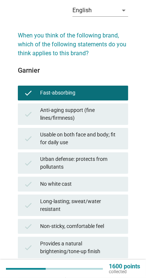
scroll to position [29, 0]
click at [92, 240] on div "Provides a natural brightening/tone-up finish" at bounding box center [81, 248] width 82 height 16
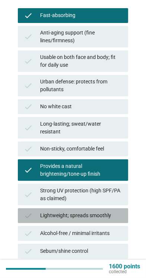
scroll to position [110, 0]
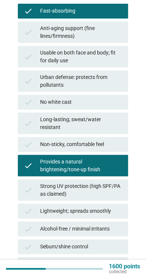
click at [118, 186] on div "Strong UV protection (high SPF/PA as claimed)" at bounding box center [81, 190] width 82 height 16
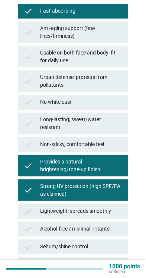
click at [121, 183] on div "Strong UV protection (high SPF/PA as claimed)" at bounding box center [81, 190] width 82 height 16
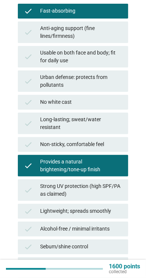
click at [101, 207] on div "Lightweight; spreads smoothly" at bounding box center [81, 211] width 82 height 9
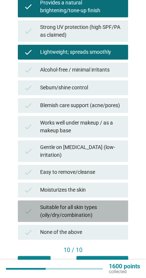
scroll to position [270, 0]
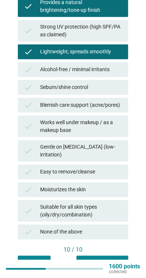
click at [108, 204] on div "Suitable for all skin types (oily/dry/combination)" at bounding box center [81, 211] width 82 height 16
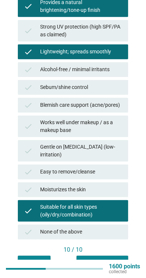
click at [100, 258] on div "Next question" at bounding box center [102, 262] width 40 height 8
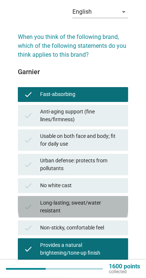
scroll to position [278, 0]
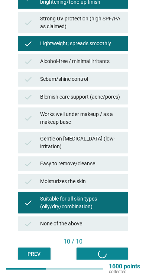
click at [111, 247] on div "Prev Next question" at bounding box center [73, 253] width 110 height 13
click at [112, 247] on div "Prev Next question" at bounding box center [73, 253] width 110 height 13
click at [118, 249] on div "Prev Next question" at bounding box center [73, 253] width 110 height 13
click at [110, 247] on div "Prev Next question" at bounding box center [73, 253] width 110 height 13
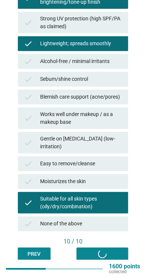
click at [106, 249] on div "Prev Next question" at bounding box center [73, 253] width 110 height 13
click at [109, 248] on div "Prev Next question" at bounding box center [73, 253] width 110 height 13
click at [113, 247] on div "Prev Next question" at bounding box center [73, 253] width 110 height 13
click at [115, 247] on div "Prev Next question" at bounding box center [73, 253] width 110 height 13
click at [114, 247] on div "Prev Next question" at bounding box center [73, 253] width 110 height 13
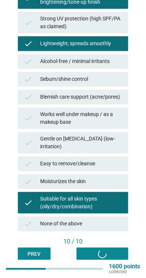
click at [33, 250] on div "Prev" at bounding box center [34, 254] width 21 height 8
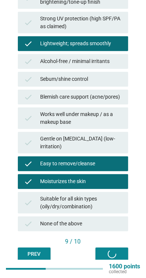
click at [110, 248] on div "Prev Next" at bounding box center [73, 253] width 110 height 13
click at [116, 247] on div "Prev Next" at bounding box center [73, 253] width 110 height 13
click at [115, 247] on div "Prev Next" at bounding box center [73, 253] width 110 height 13
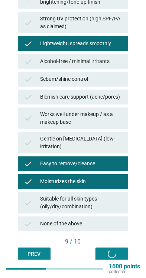
click at [113, 253] on div "Prev Next" at bounding box center [73, 253] width 110 height 13
click at [114, 247] on div "Prev Next" at bounding box center [73, 253] width 110 height 13
click at [120, 247] on div "Prev Next" at bounding box center [73, 253] width 110 height 13
